Goal: Find specific page/section: Find specific page/section

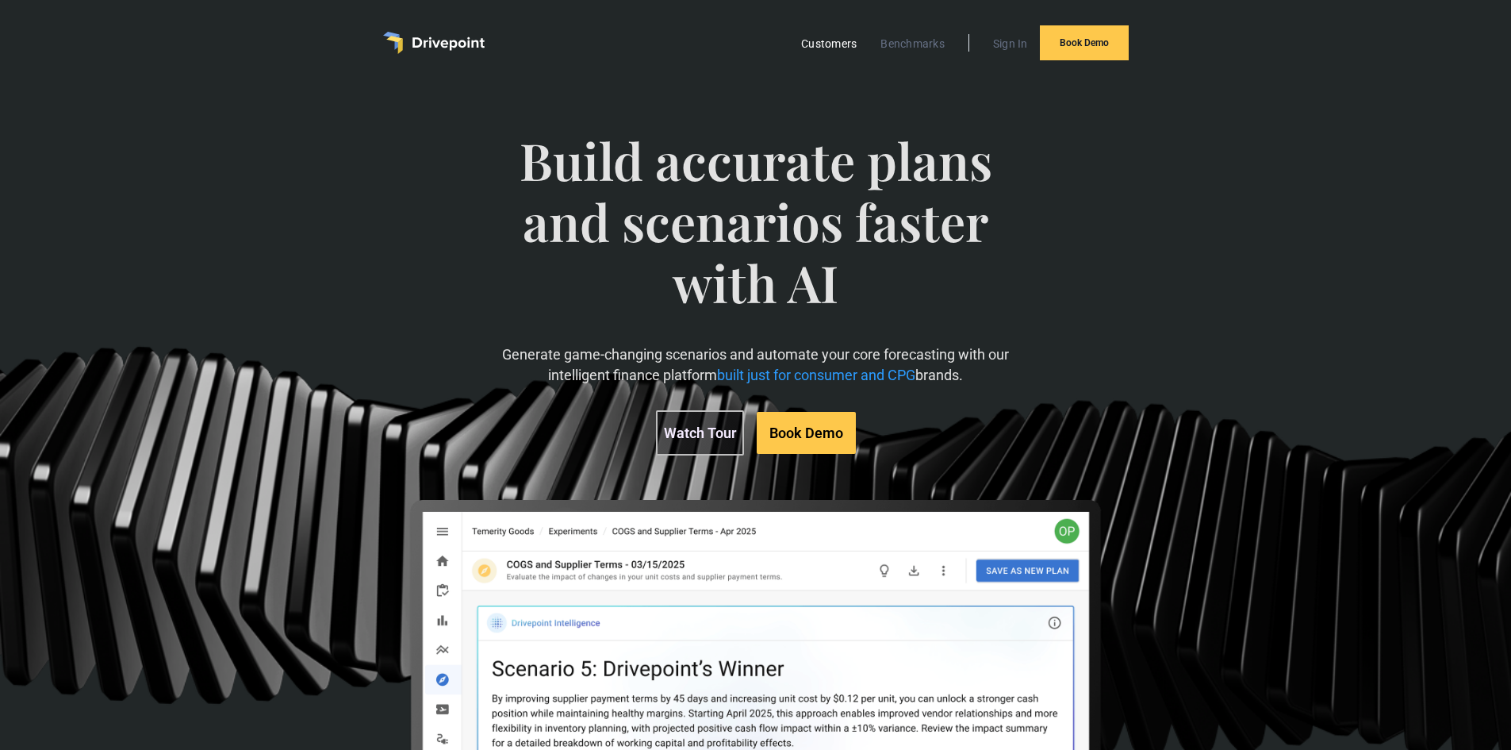
click at [823, 44] on link "Customers" at bounding box center [828, 43] width 71 height 21
click at [341, 351] on div "Build accurate plans and scenarios faster with AI Generate game-changing scenar…" at bounding box center [755, 497] width 869 height 798
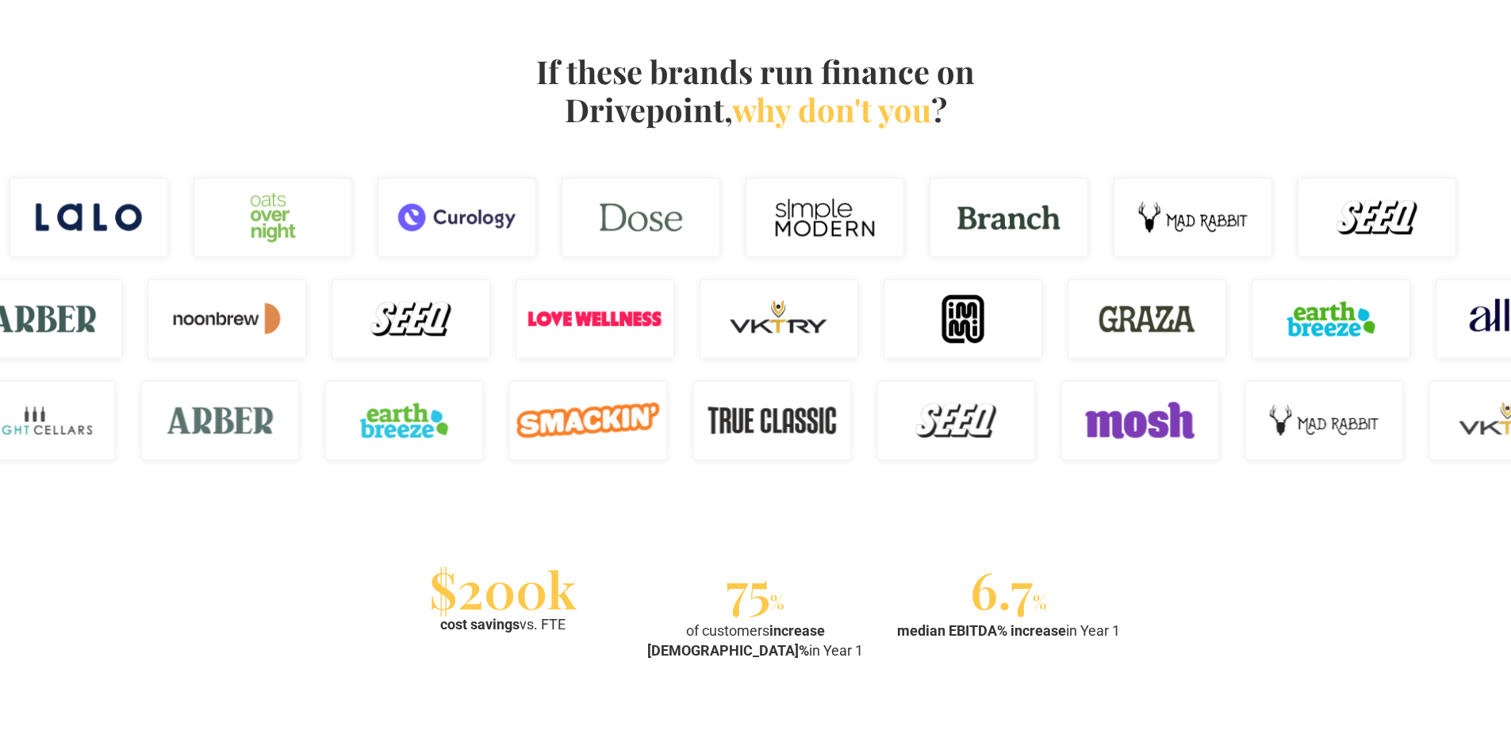
scroll to position [1031, 0]
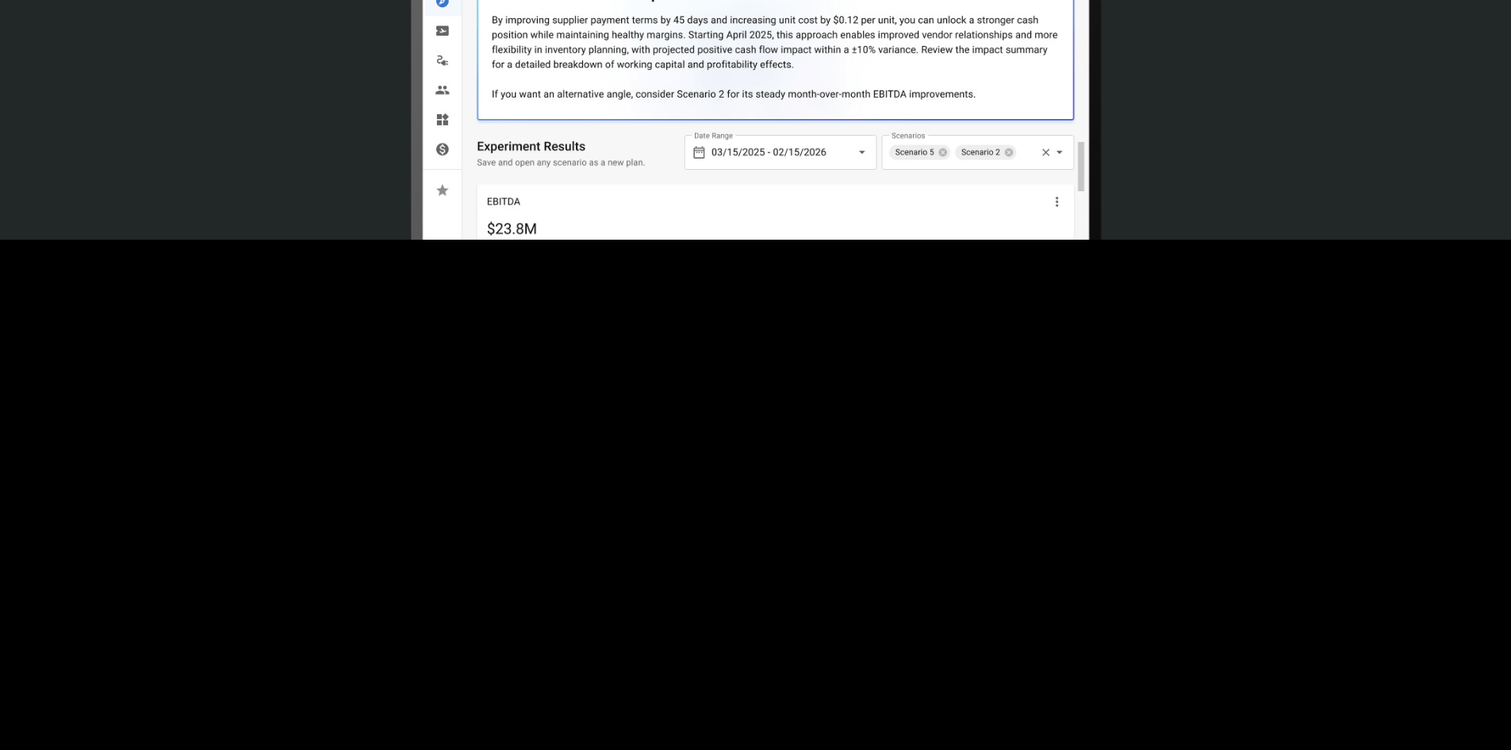
scroll to position [715, 0]
